Goal: Find specific page/section: Find specific page/section

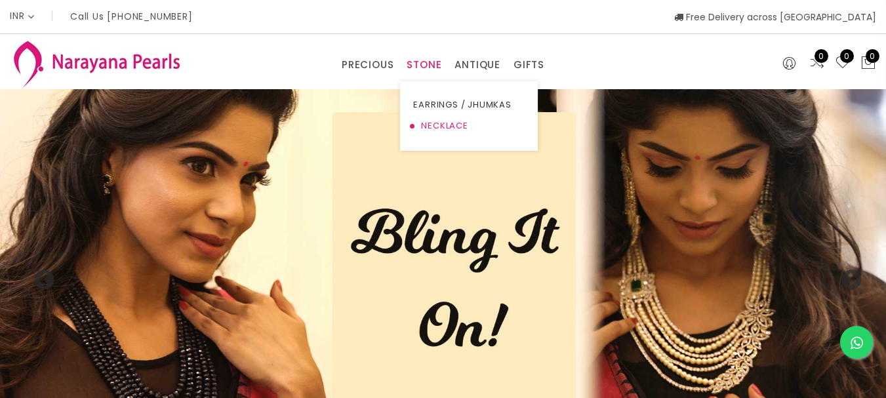
click at [430, 124] on link "NECKLACE" at bounding box center [468, 125] width 111 height 21
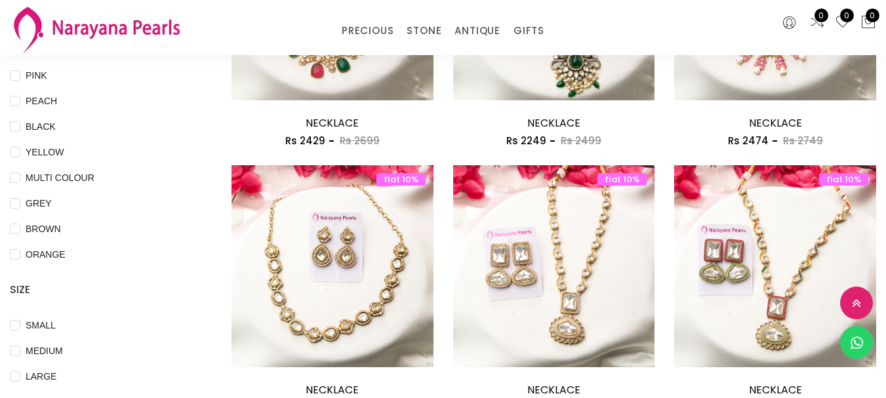
scroll to position [328, 0]
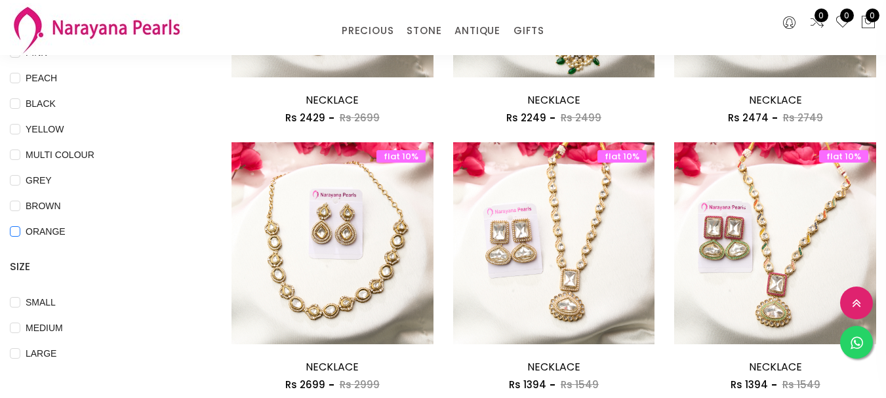
click at [20, 233] on input "ORANGE" at bounding box center [15, 241] width 10 height 30
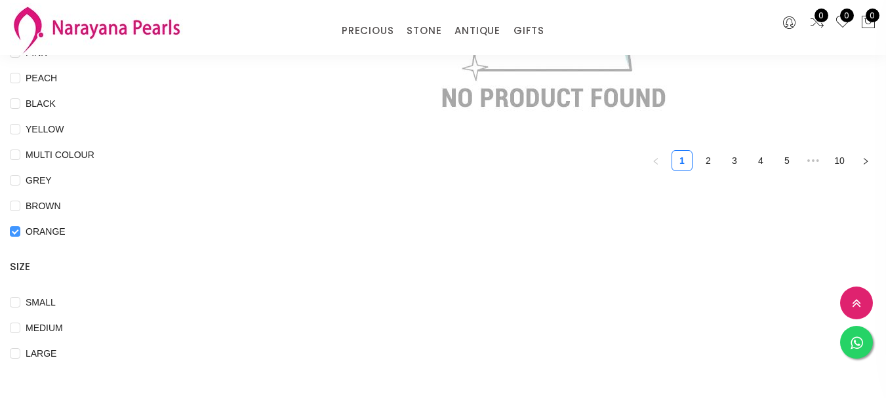
click at [20, 231] on input "ORANGE" at bounding box center [15, 241] width 10 height 30
checkbox input "false"
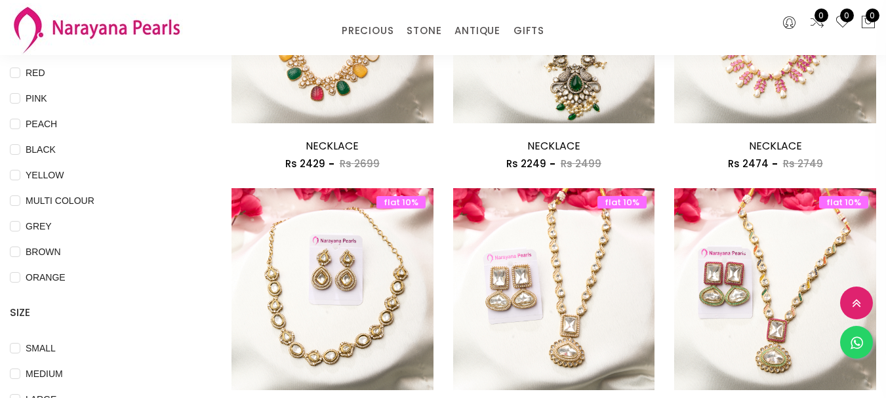
scroll to position [66, 0]
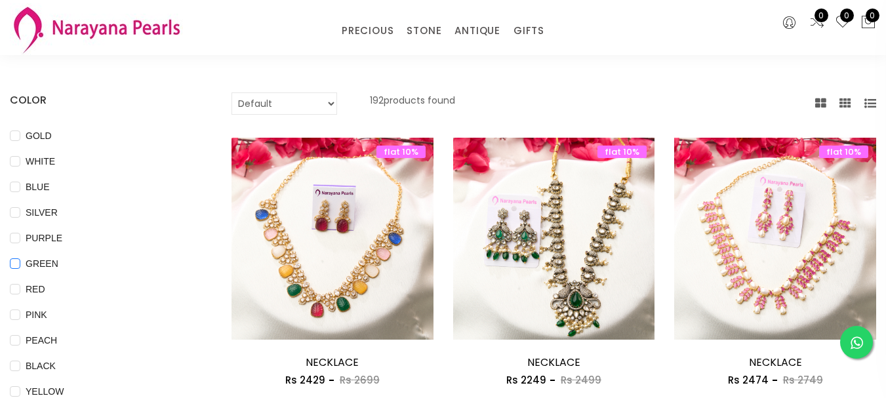
click at [20, 262] on input "GREEN" at bounding box center [15, 273] width 10 height 30
checkbox input "true"
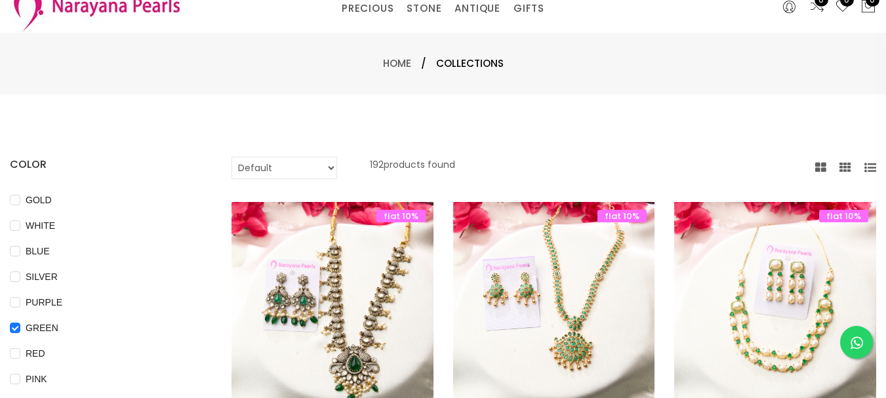
scroll to position [0, 0]
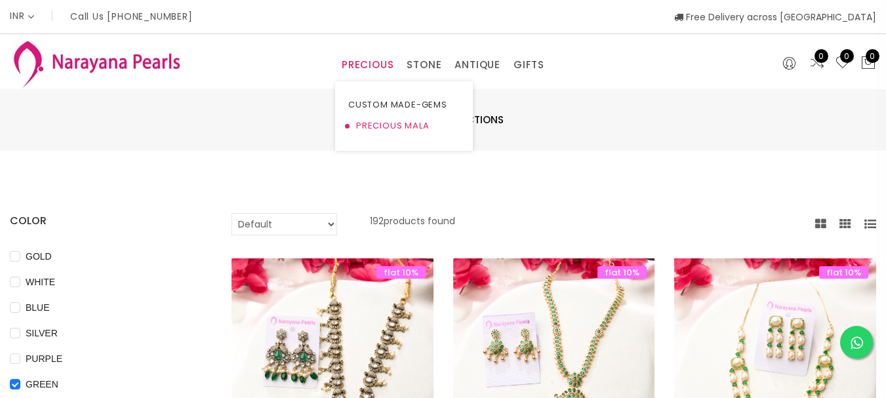
click at [359, 129] on link "PRECIOUS MALA" at bounding box center [403, 125] width 111 height 21
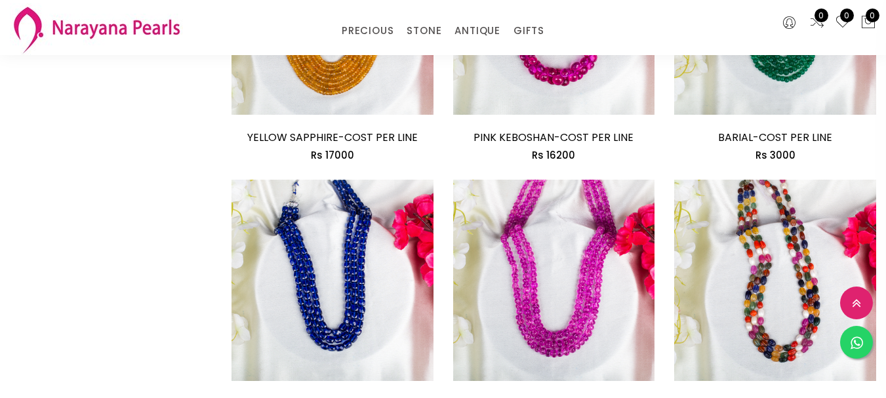
scroll to position [1663, 0]
